Goal: Task Accomplishment & Management: Complete application form

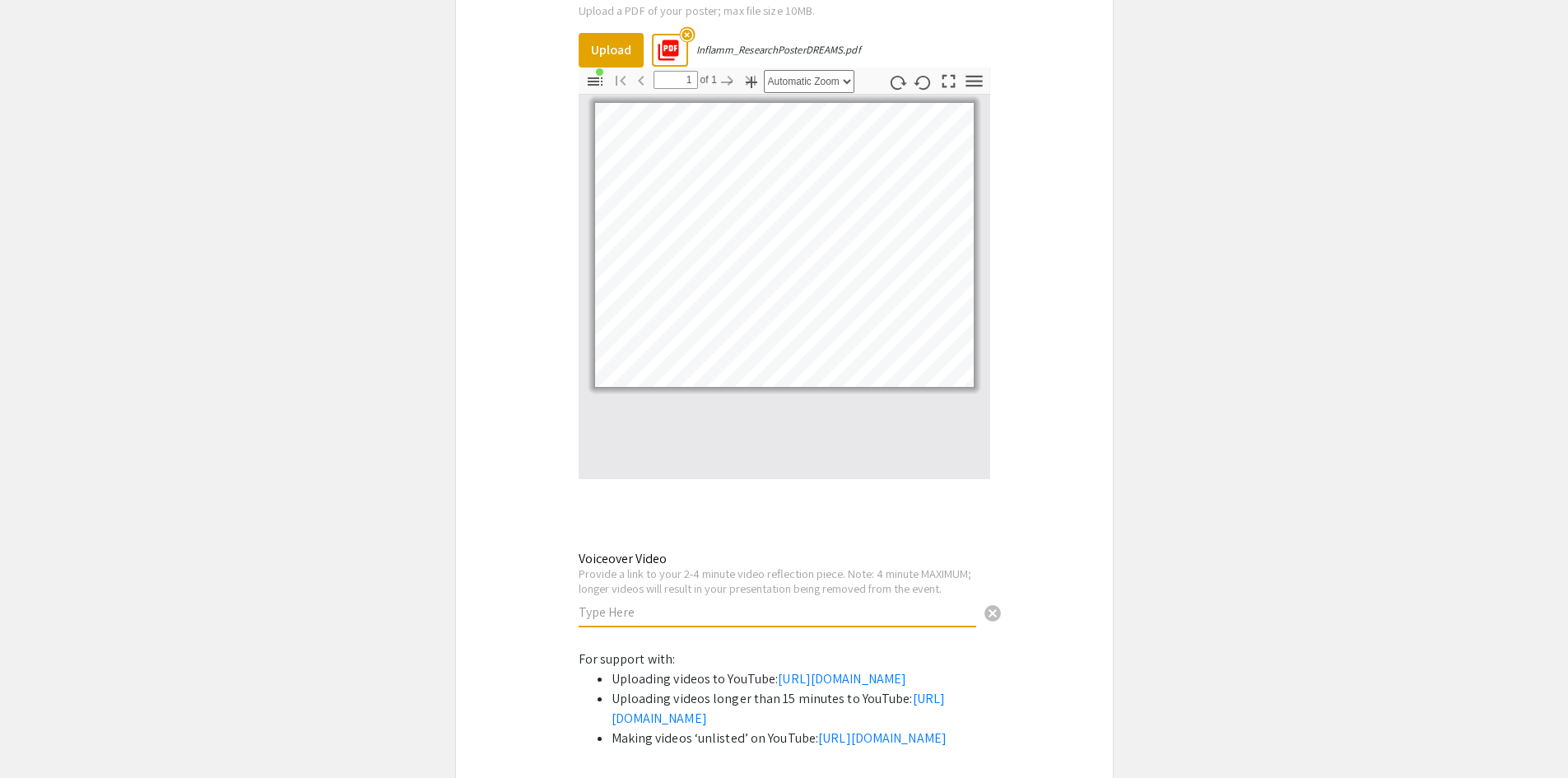
scroll to position [5355, 0]
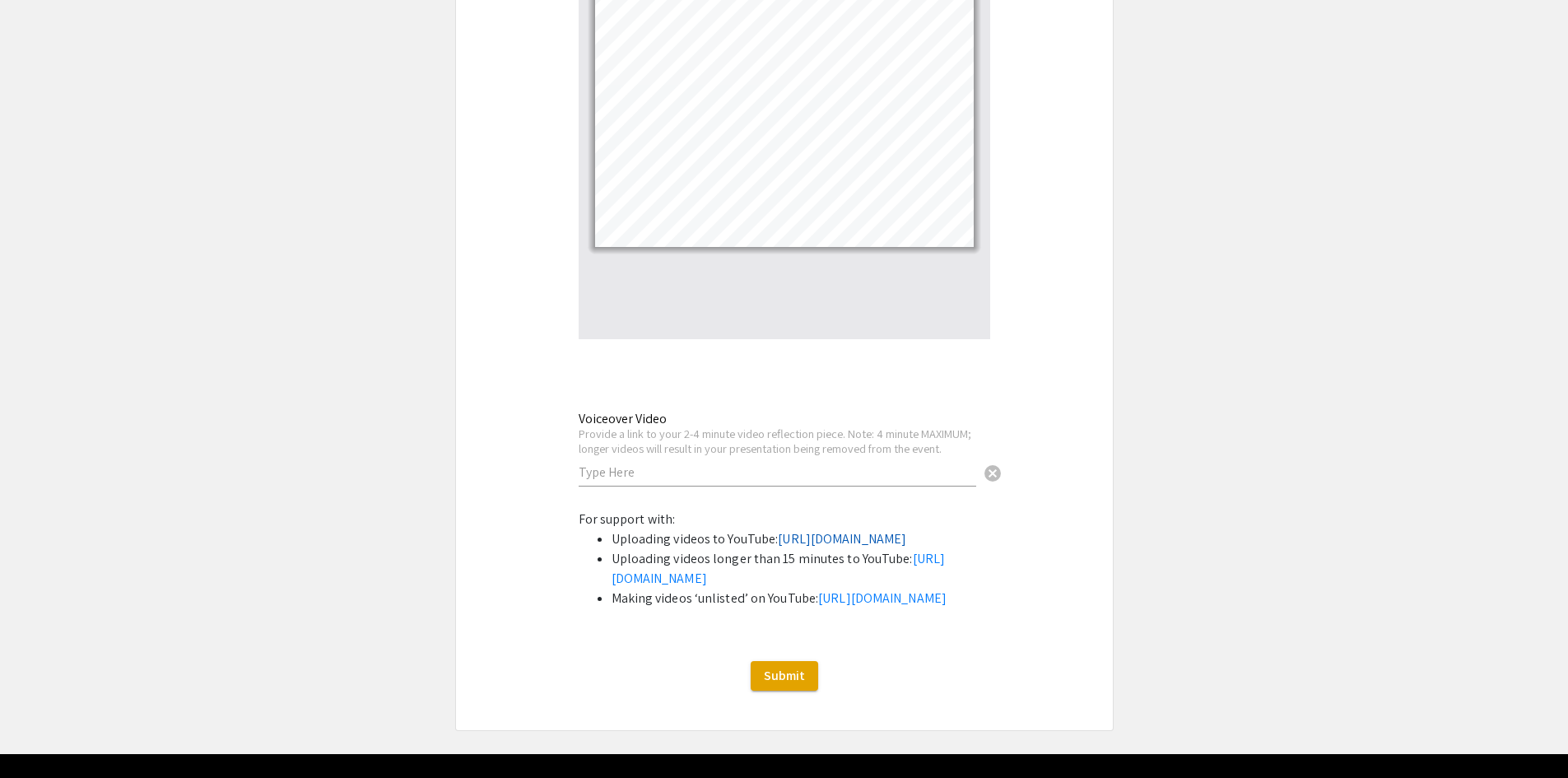
click at [778, 531] on link "[URL][DOMAIN_NAME]" at bounding box center [842, 539] width 129 height 17
click at [689, 423] on div "Voiceover Video Provide a link to your 2-4 minute video reflection piece. Note:…" at bounding box center [777, 441] width 397 height 92
click at [687, 464] on input "text" at bounding box center [777, 472] width 397 height 17
paste input "[URL][DOMAIN_NAME]"
type input "[URL][DOMAIN_NAME]"
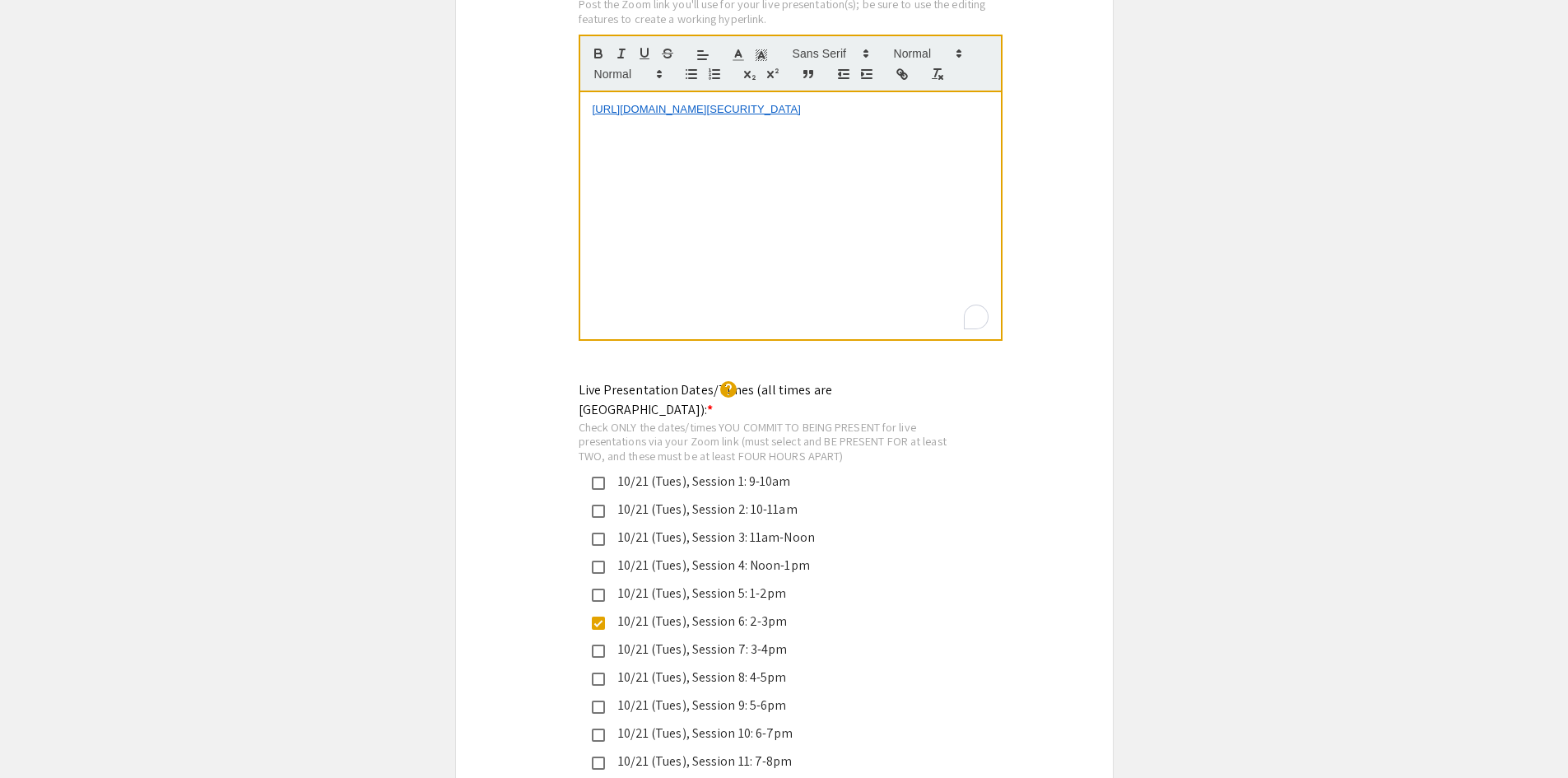
scroll to position [3543, 0]
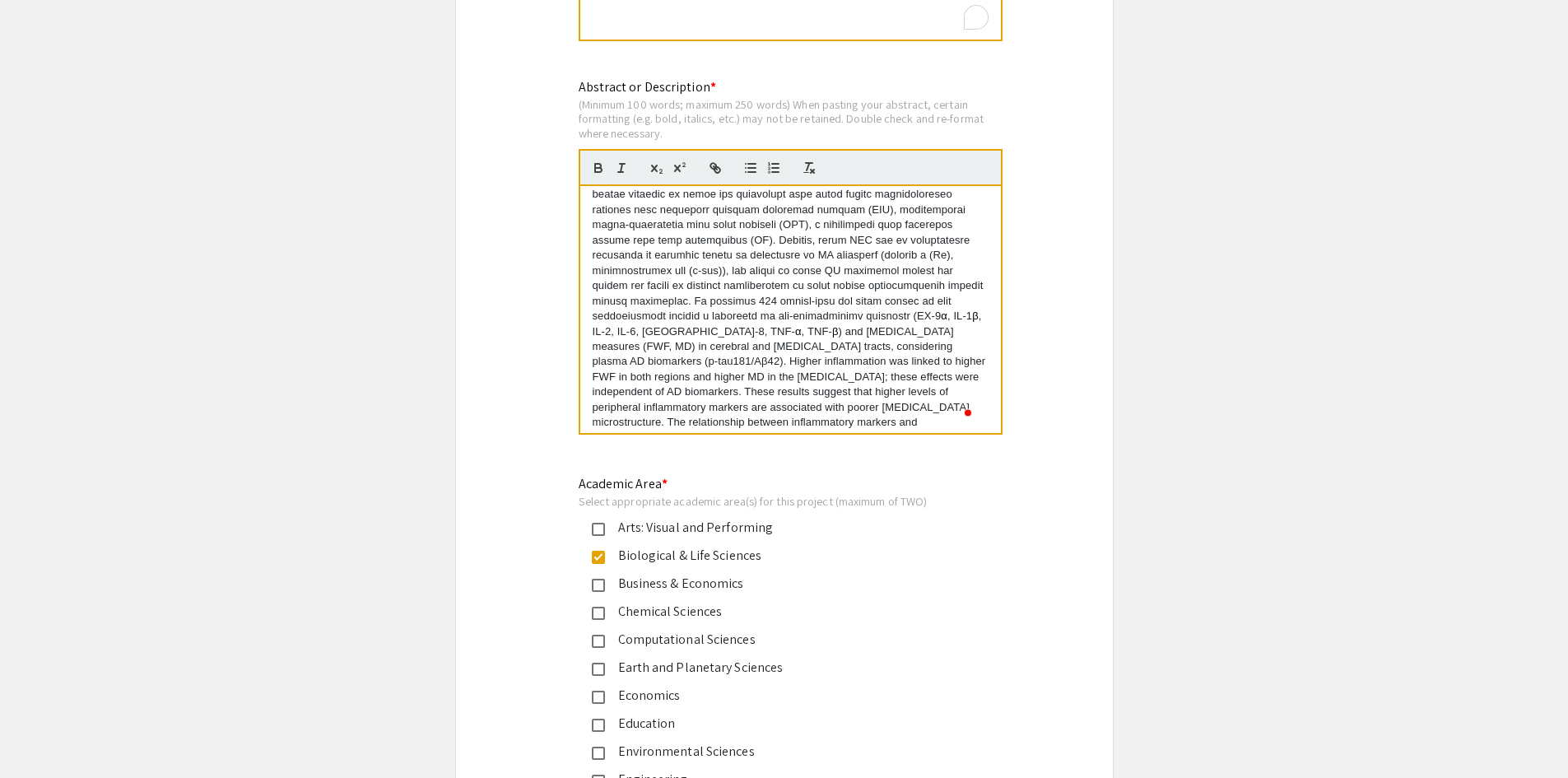
scroll to position [153, 0]
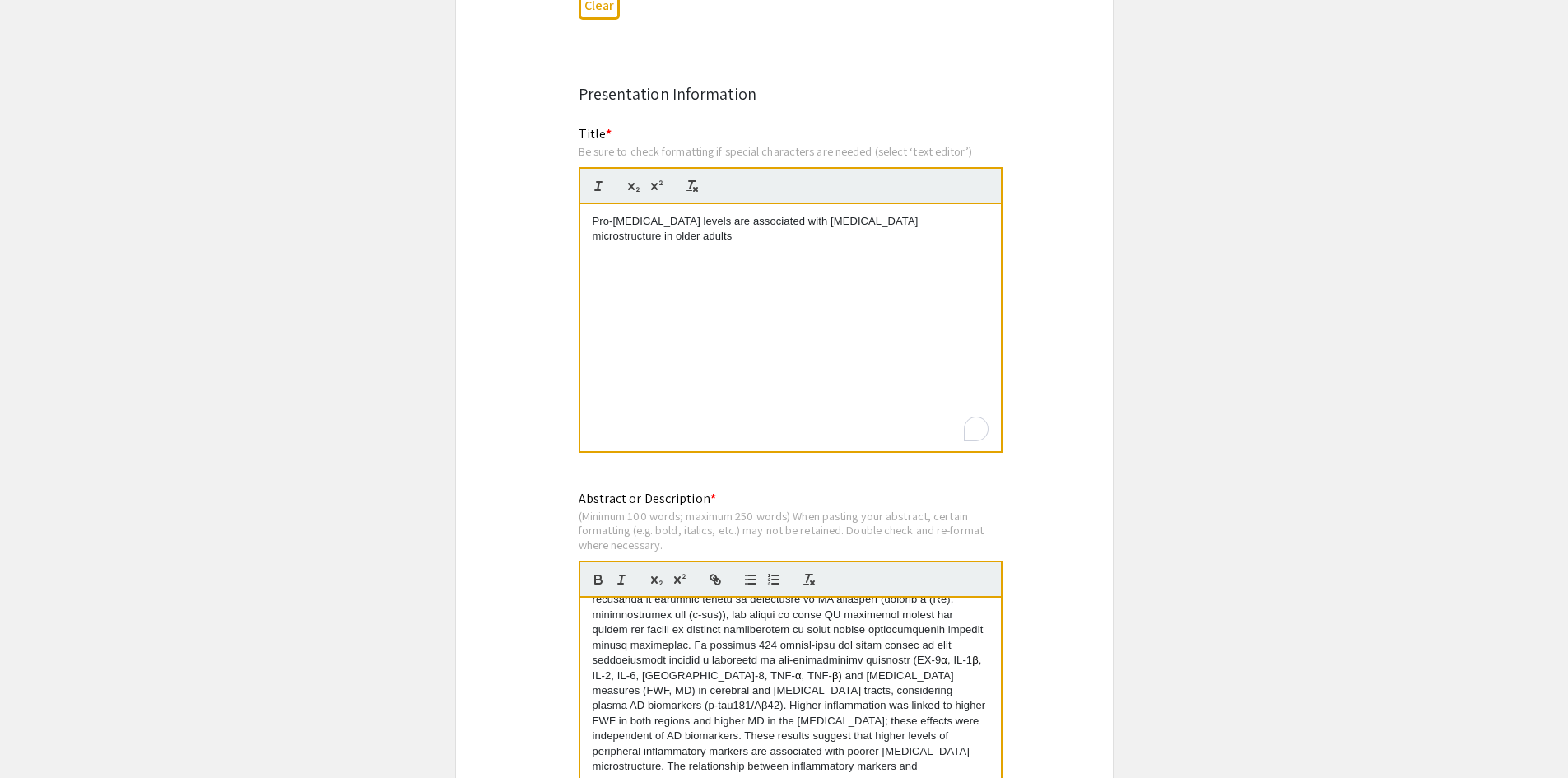
click at [805, 296] on div "Pro-[MEDICAL_DATA] levels are associated with [MEDICAL_DATA] microstructure in …" at bounding box center [790, 328] width 421 height 247
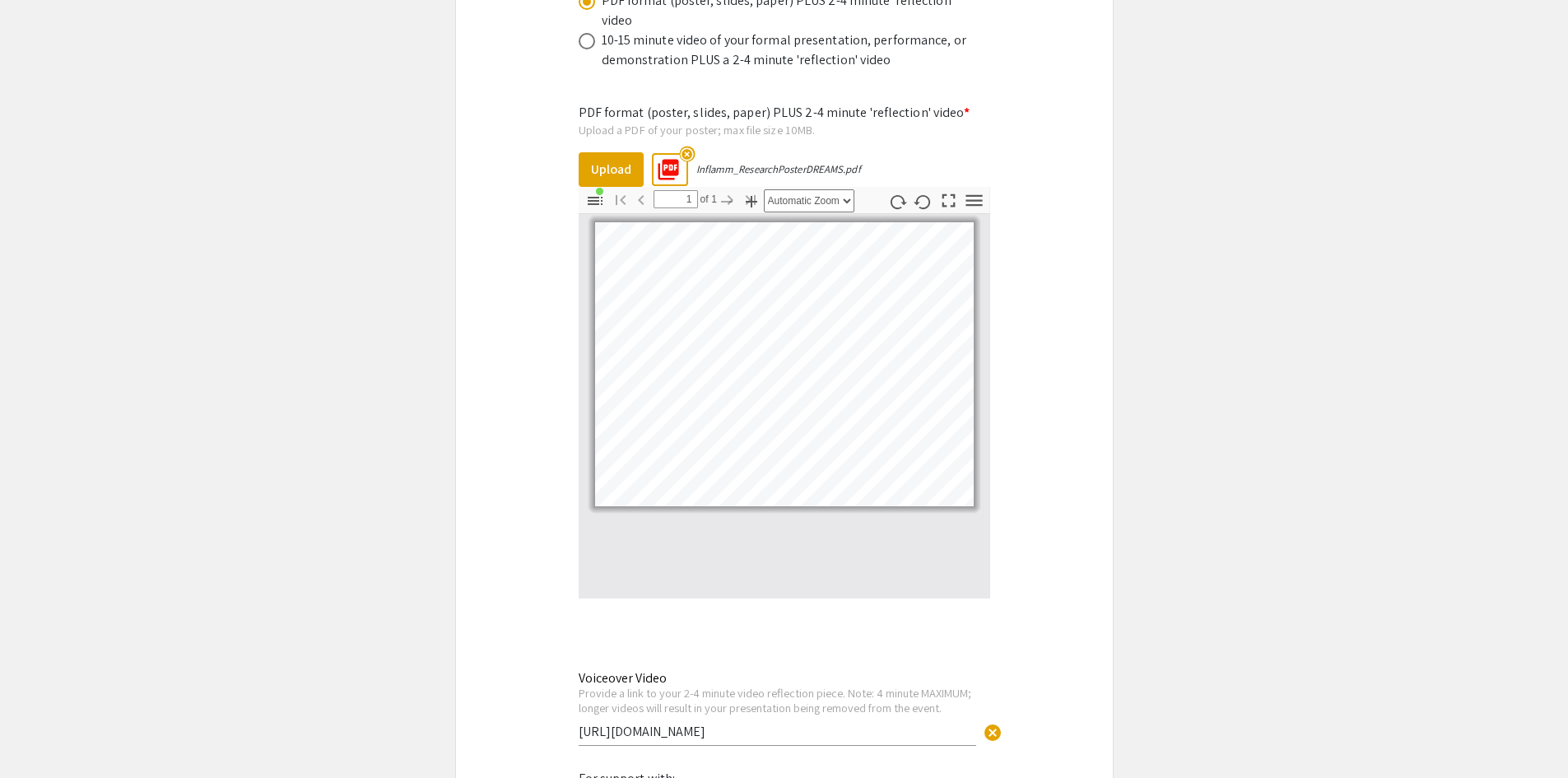
scroll to position [5351, 0]
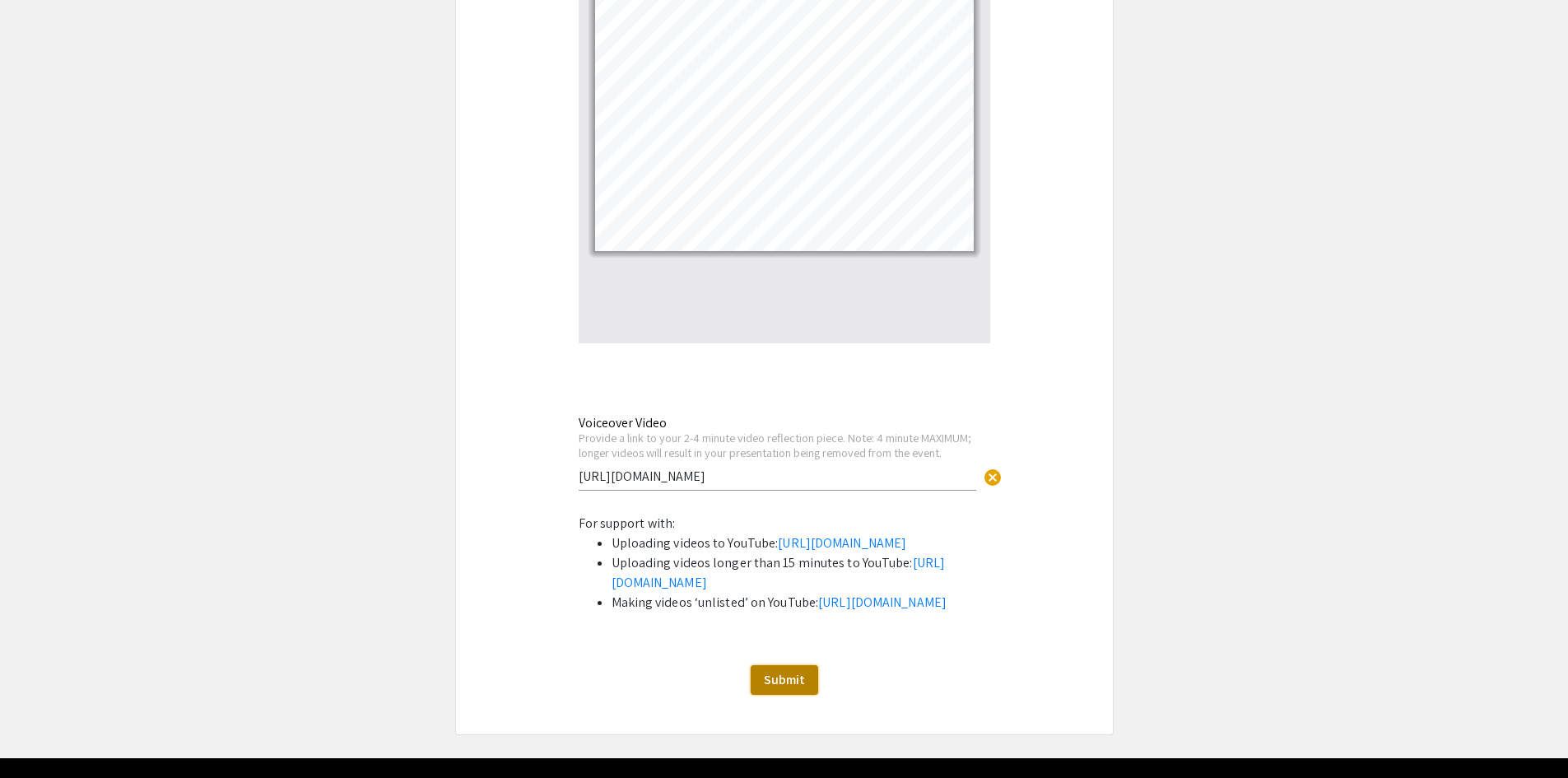
click at [786, 688] on span "Submit" at bounding box center [784, 680] width 42 height 17
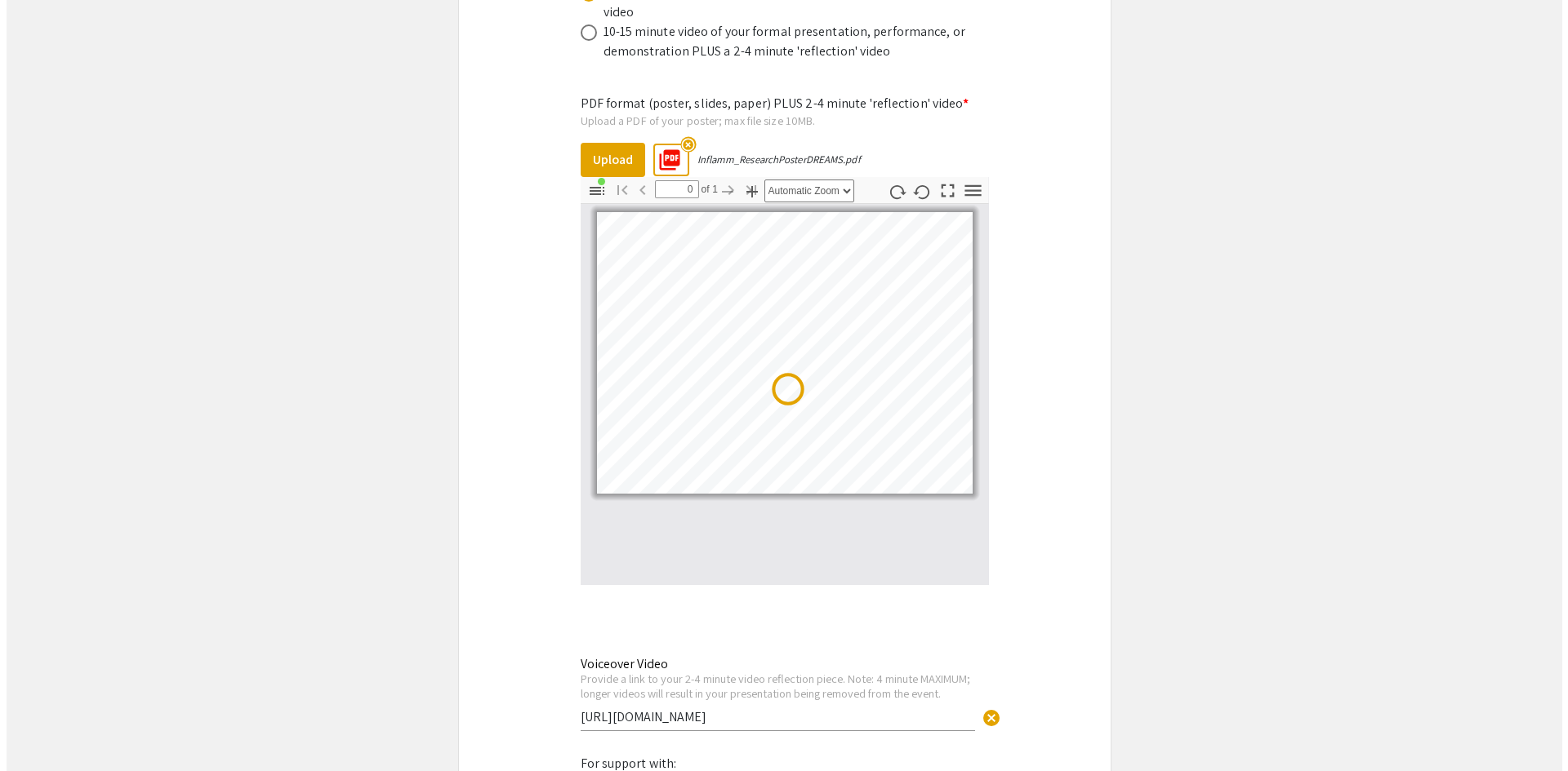
scroll to position [0, 0]
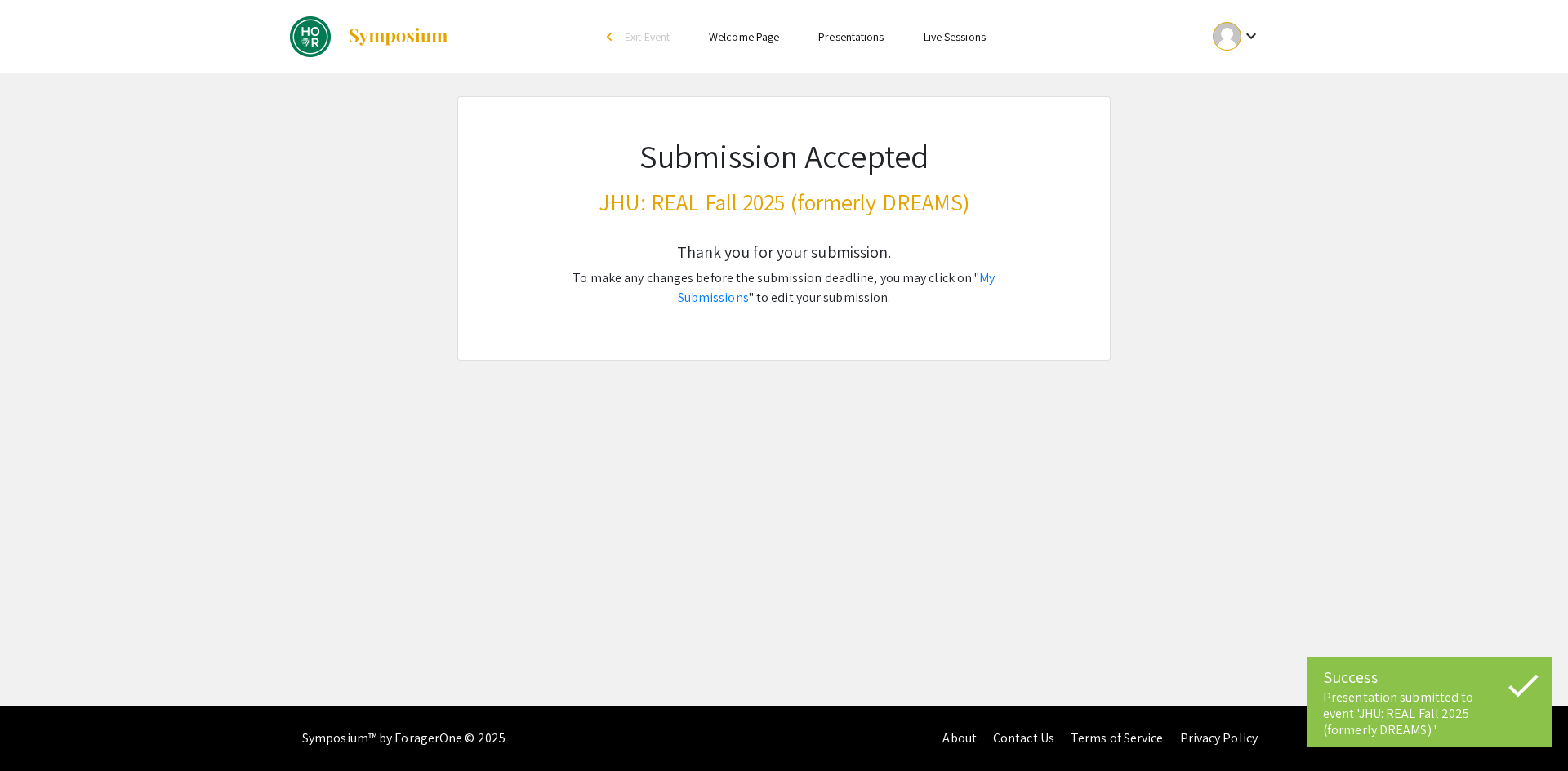
click at [771, 286] on p "To make any changes before the submission deadline, you may click on " My Submi…" at bounding box center [783, 288] width 493 height 39
click at [779, 339] on div "Thank you for your submission. To make any changes before the submission deadli…" at bounding box center [783, 291] width 493 height 137
click at [996, 283] on link "My Submissions" at bounding box center [837, 288] width 318 height 37
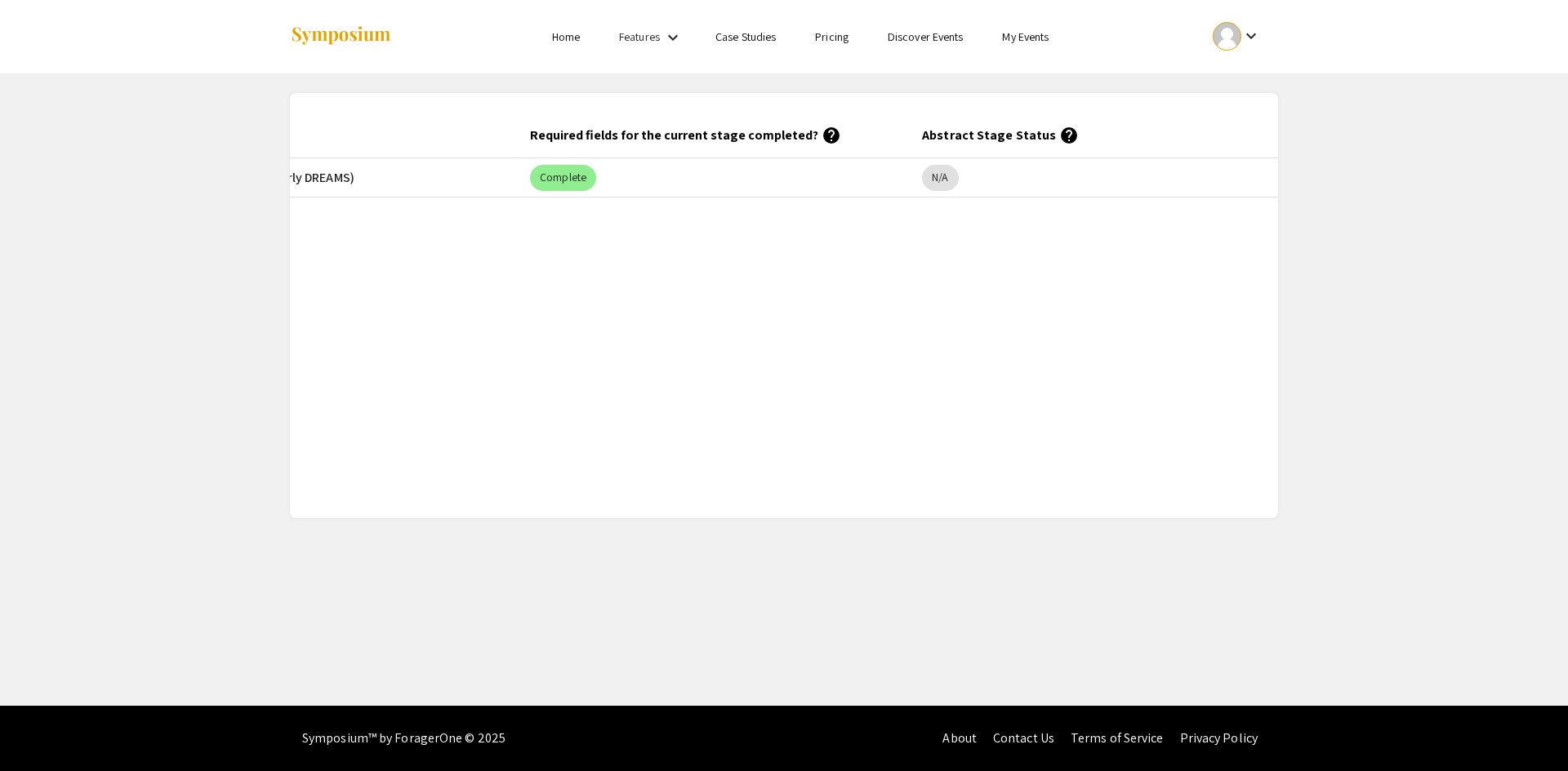
scroll to position [0, 674]
click at [923, 178] on mat-chip "N/A" at bounding box center [917, 177] width 36 height 26
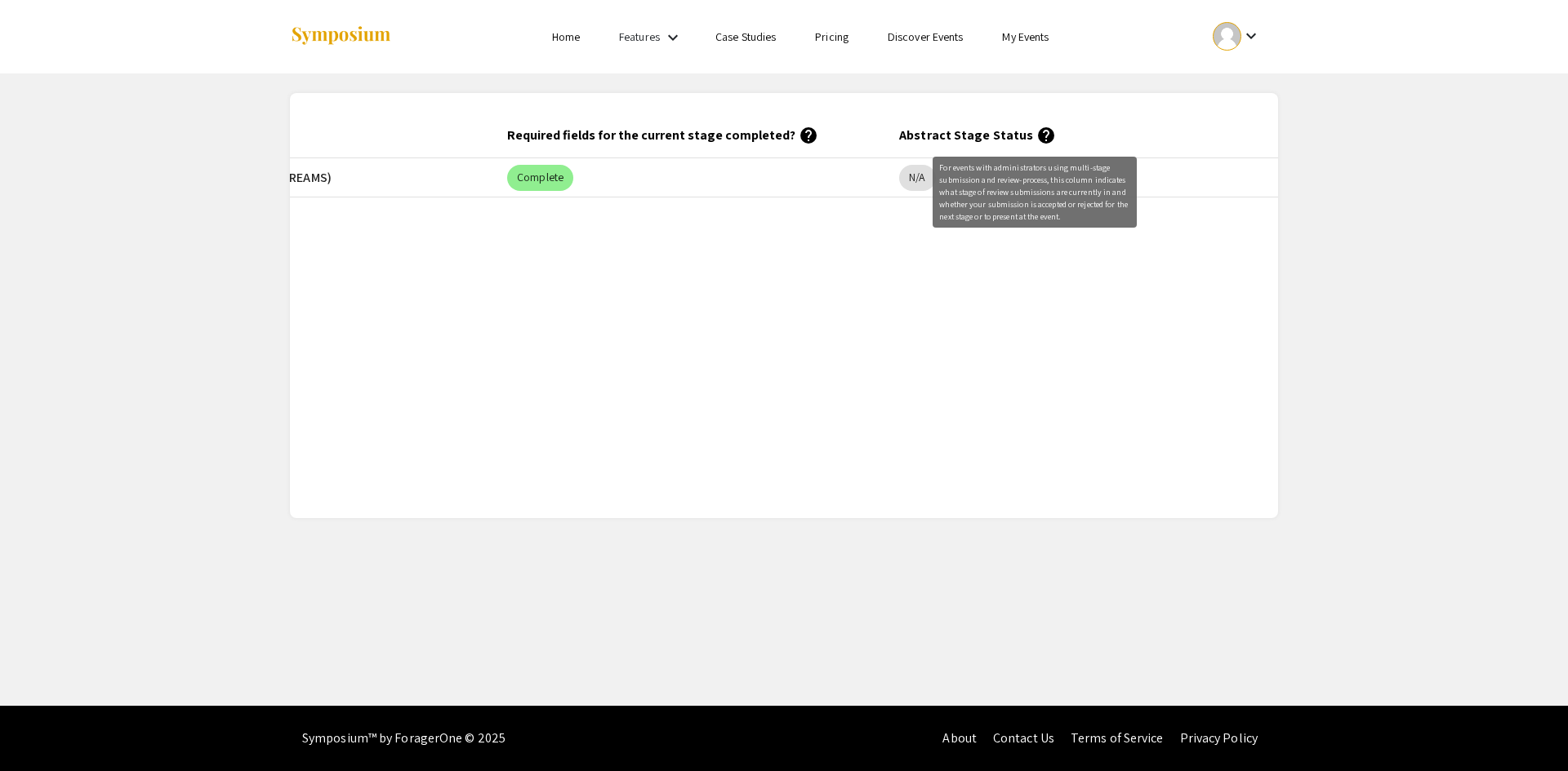
click at [1027, 175] on div "For events with administrators using multi-stage submission and review-process,…" at bounding box center [1034, 192] width 204 height 71
